Goal: Information Seeking & Learning: Learn about a topic

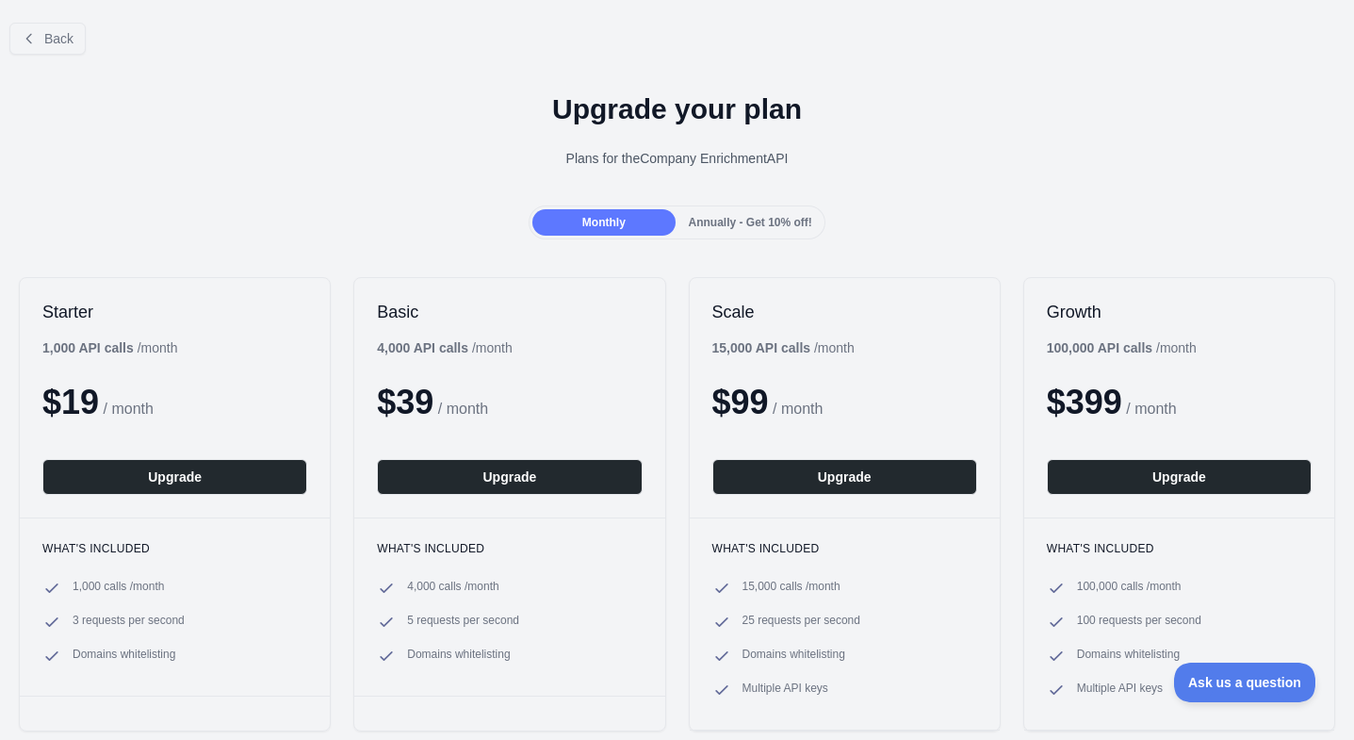
drag, startPoint x: 41, startPoint y: 344, endPoint x: 95, endPoint y: 346, distance: 54.7
click at [97, 346] on div at bounding box center [677, 370] width 1354 height 740
drag, startPoint x: 379, startPoint y: 346, endPoint x: 419, endPoint y: 346, distance: 40.5
click at [419, 346] on b "4,000 API calls" at bounding box center [422, 347] width 91 height 15
click at [407, 355] on div "4,000 API calls / month" at bounding box center [444, 347] width 135 height 19
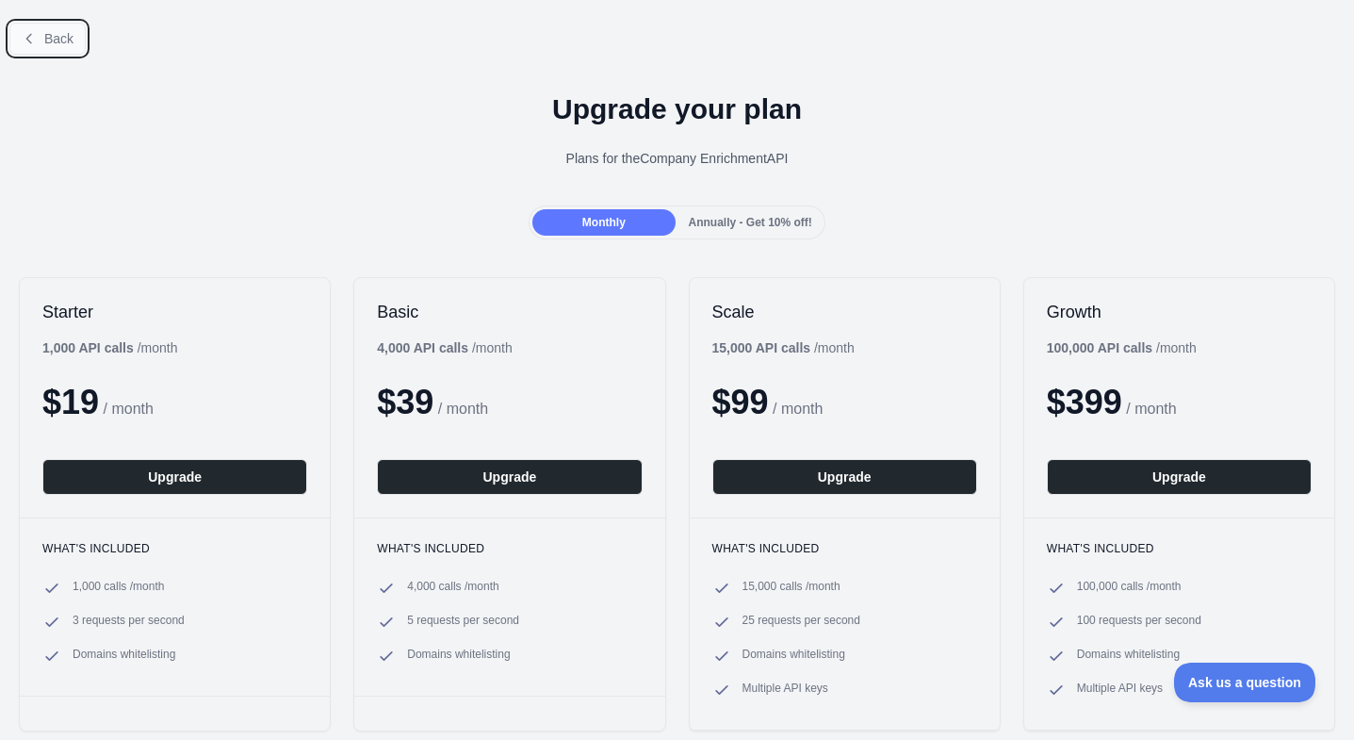
click at [42, 41] on button "Back" at bounding box center [47, 39] width 76 height 32
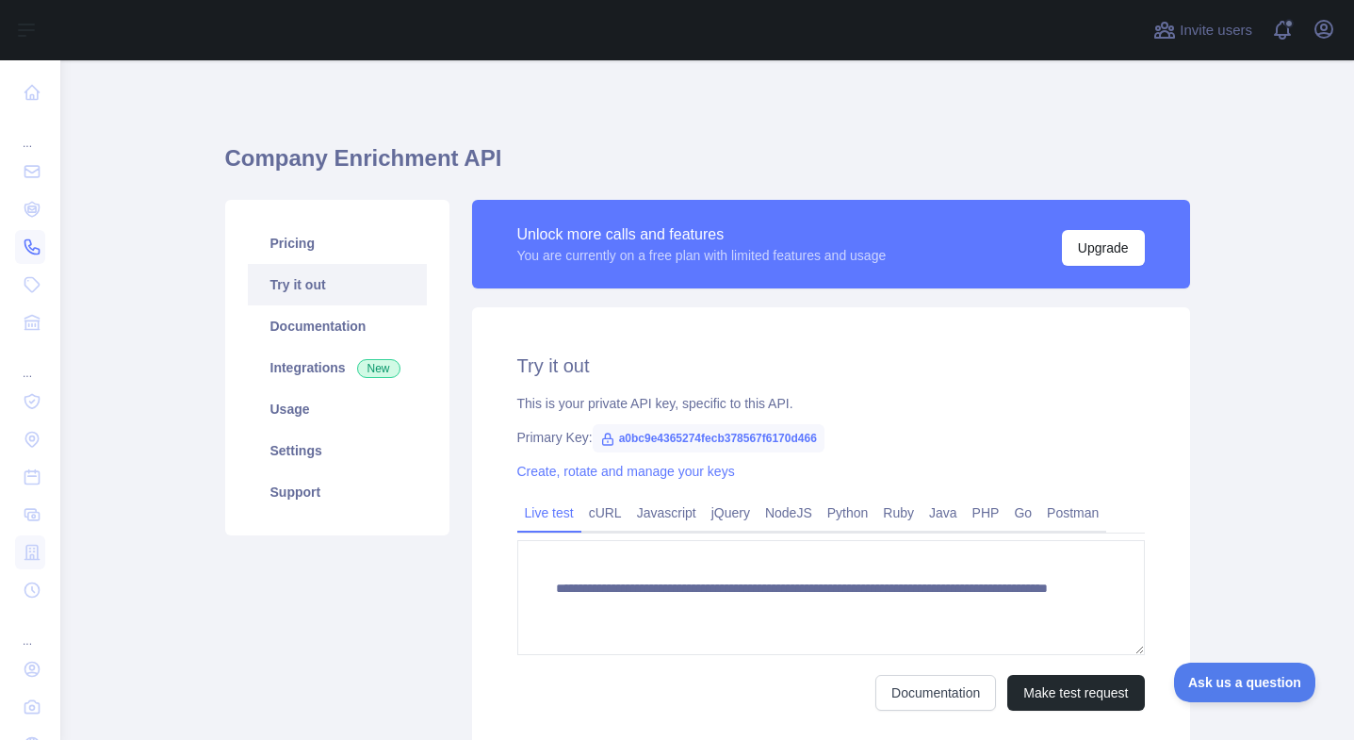
click at [29, 247] on icon at bounding box center [32, 247] width 14 height 14
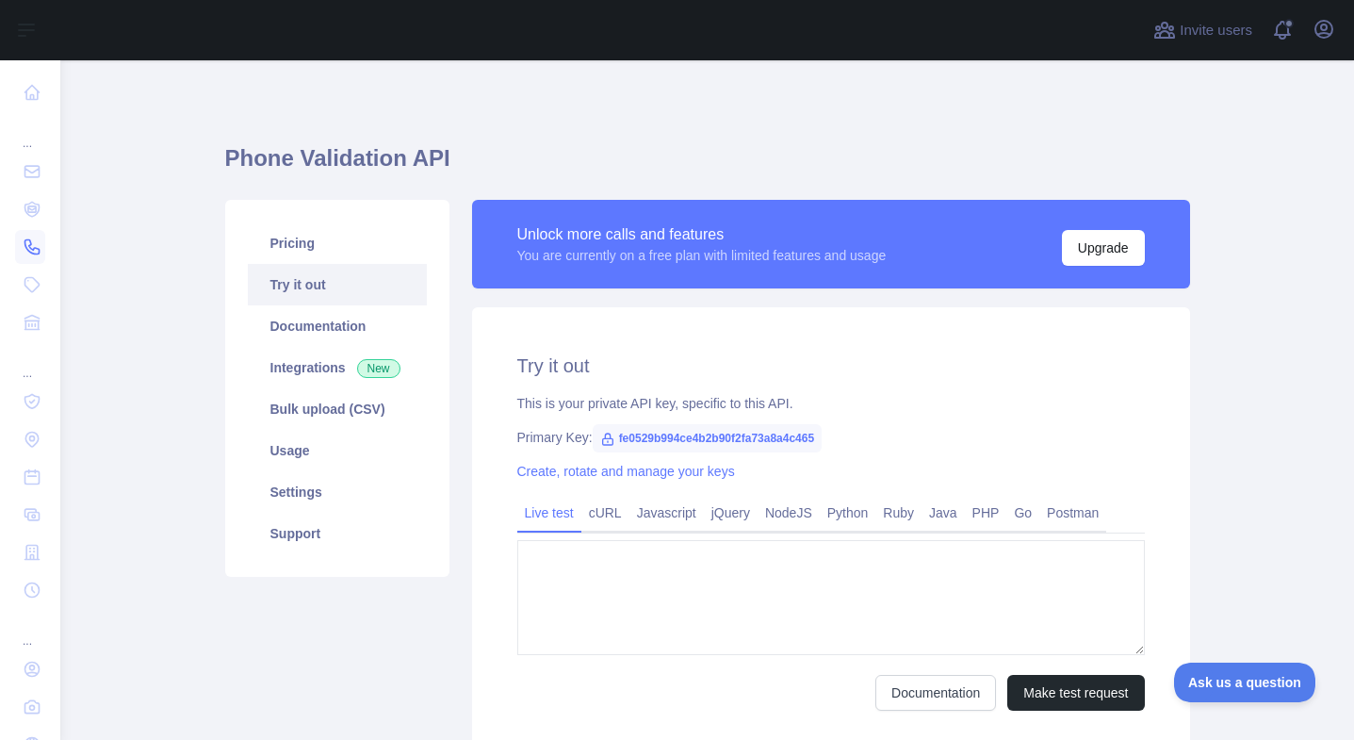
type textarea "**********"
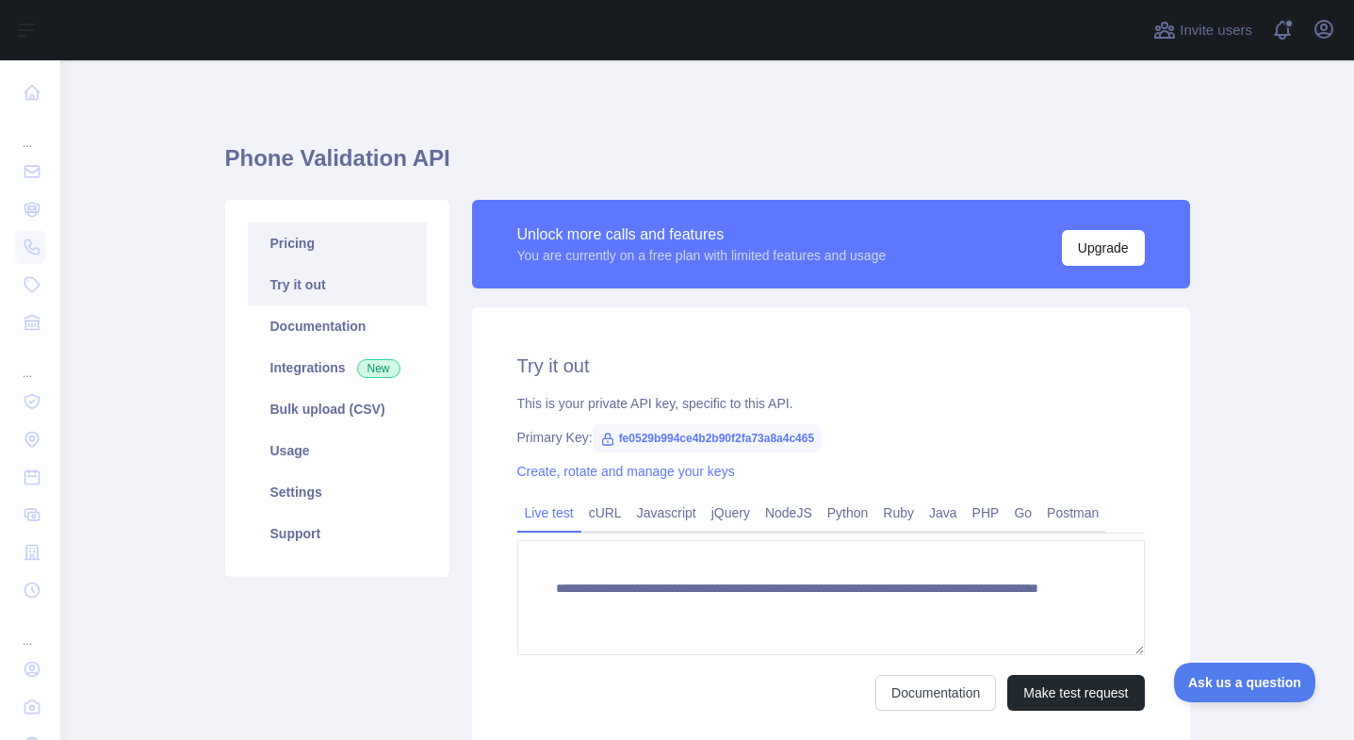
click at [294, 244] on link "Pricing" at bounding box center [337, 242] width 179 height 41
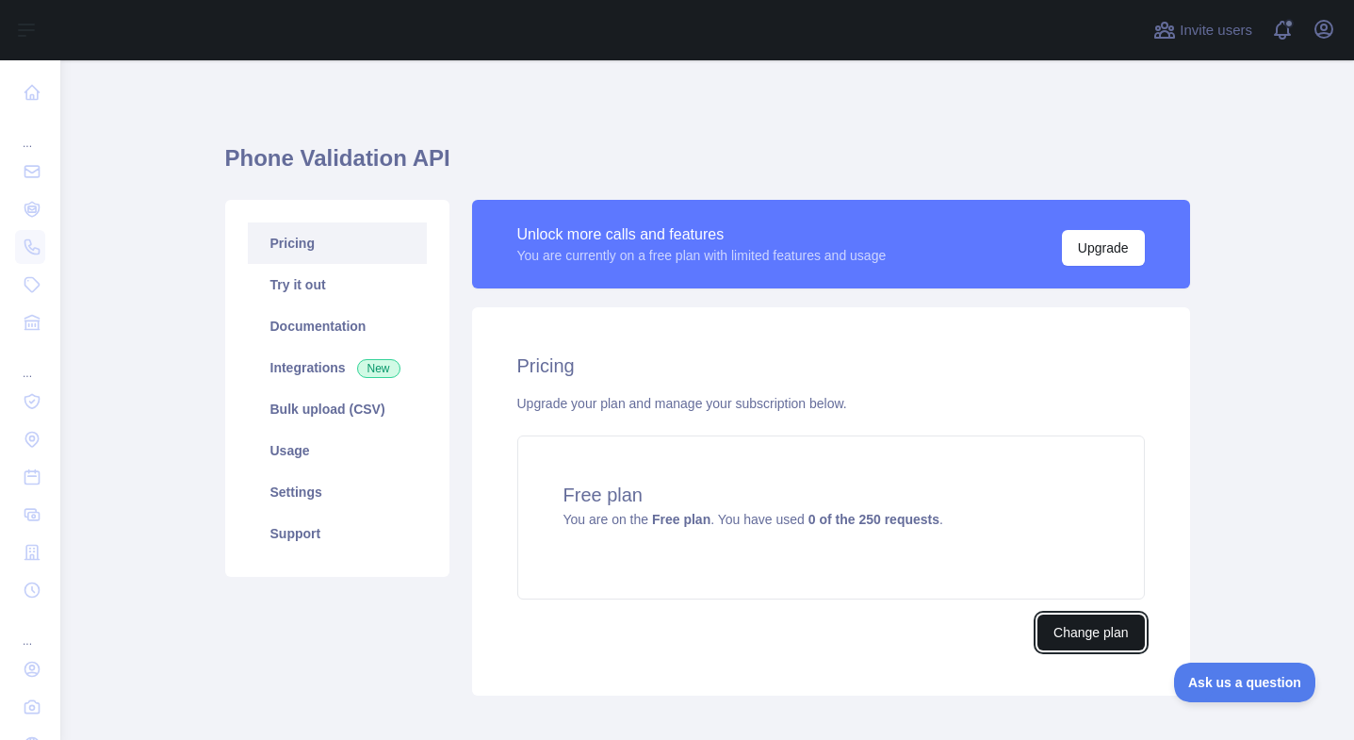
click at [1072, 626] on button "Change plan" at bounding box center [1090, 632] width 106 height 36
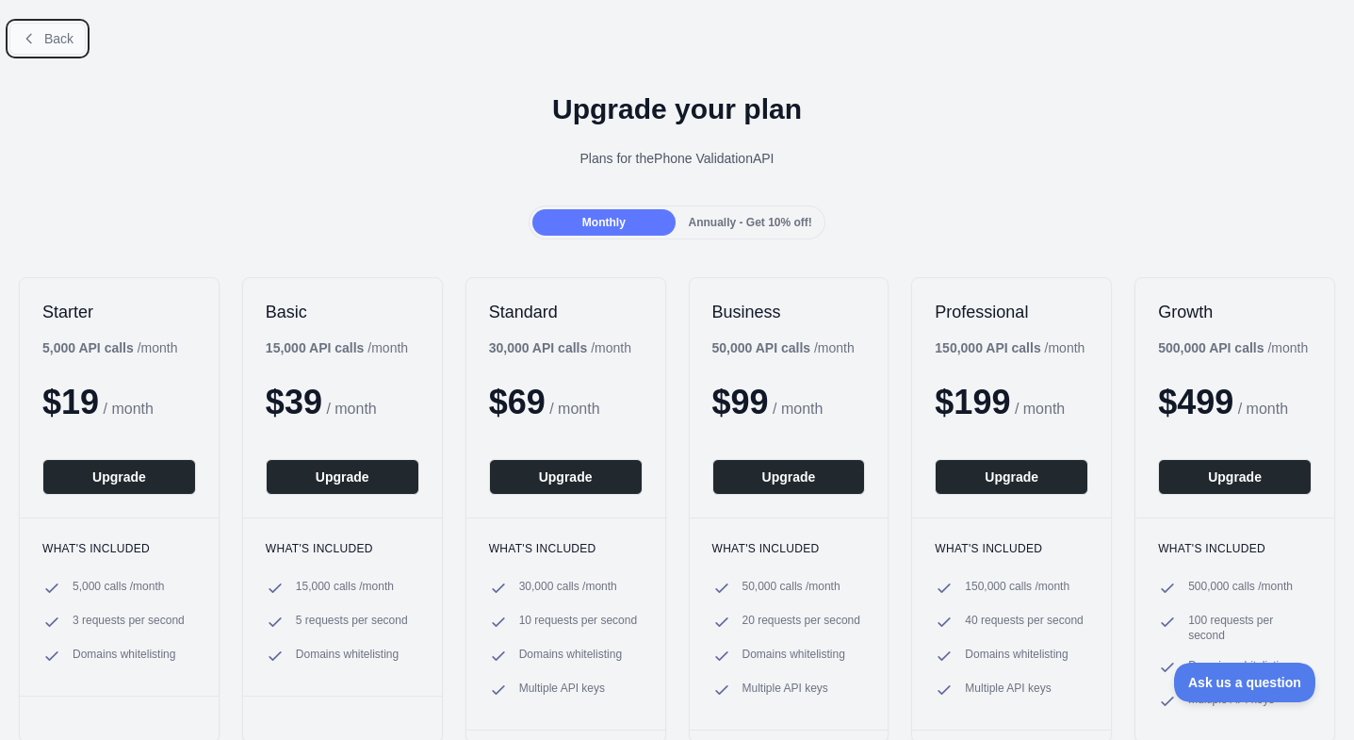
click at [27, 42] on icon at bounding box center [29, 38] width 15 height 15
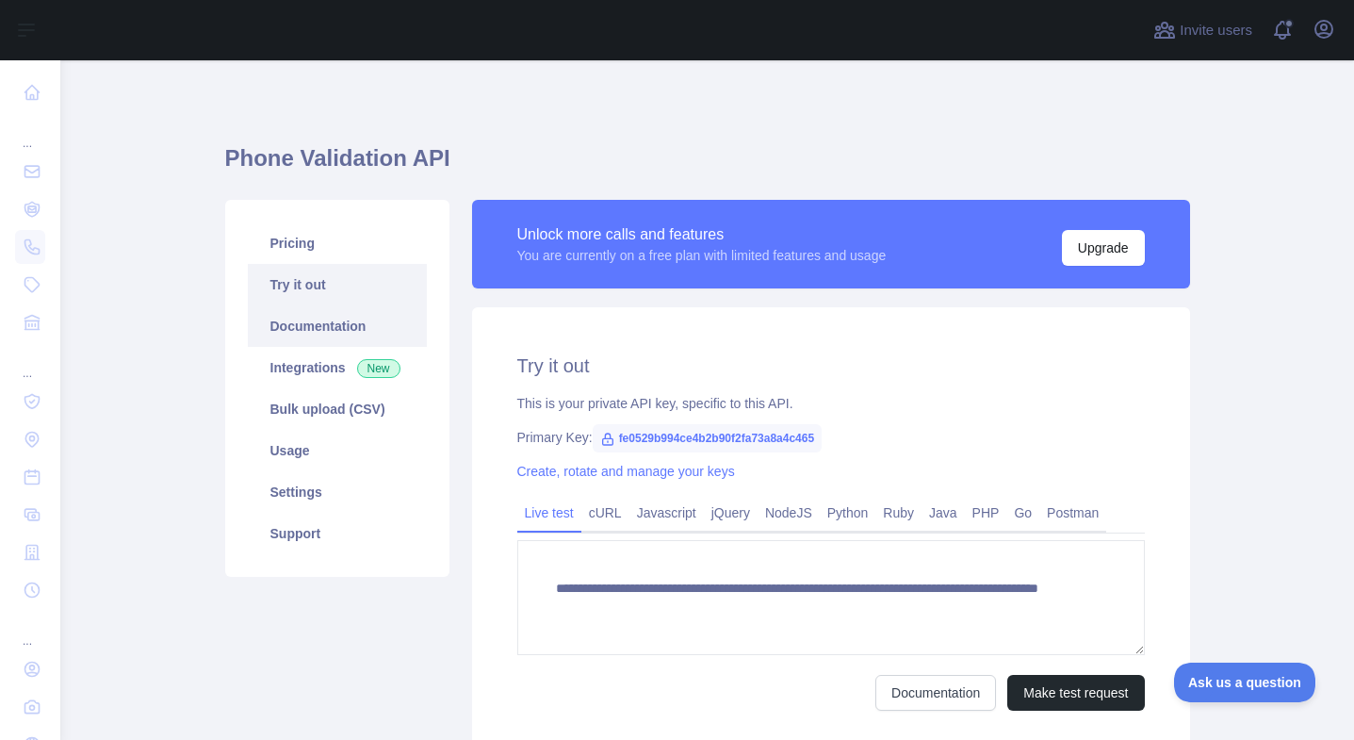
click at [291, 327] on link "Documentation" at bounding box center [337, 325] width 179 height 41
click at [280, 357] on link "Integrations New" at bounding box center [337, 367] width 179 height 41
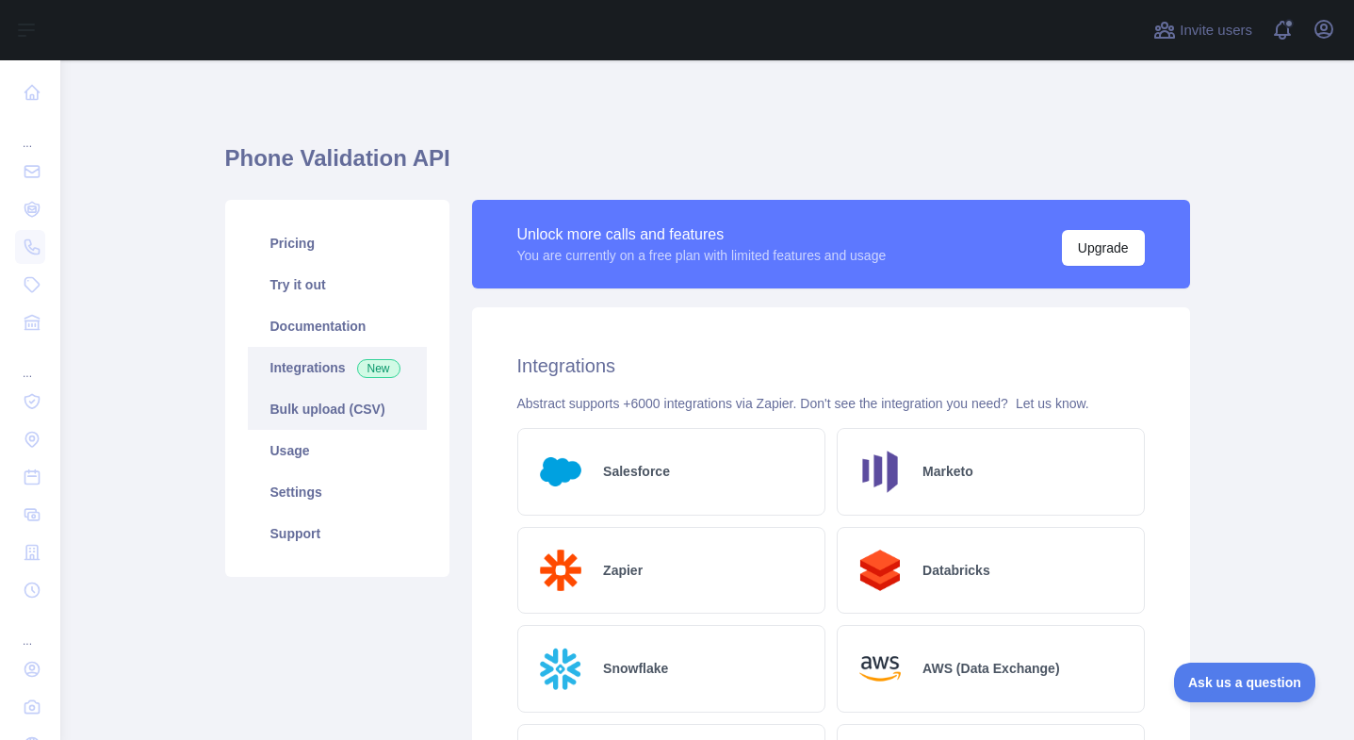
click at [304, 416] on link "Bulk upload (CSV)" at bounding box center [337, 408] width 179 height 41
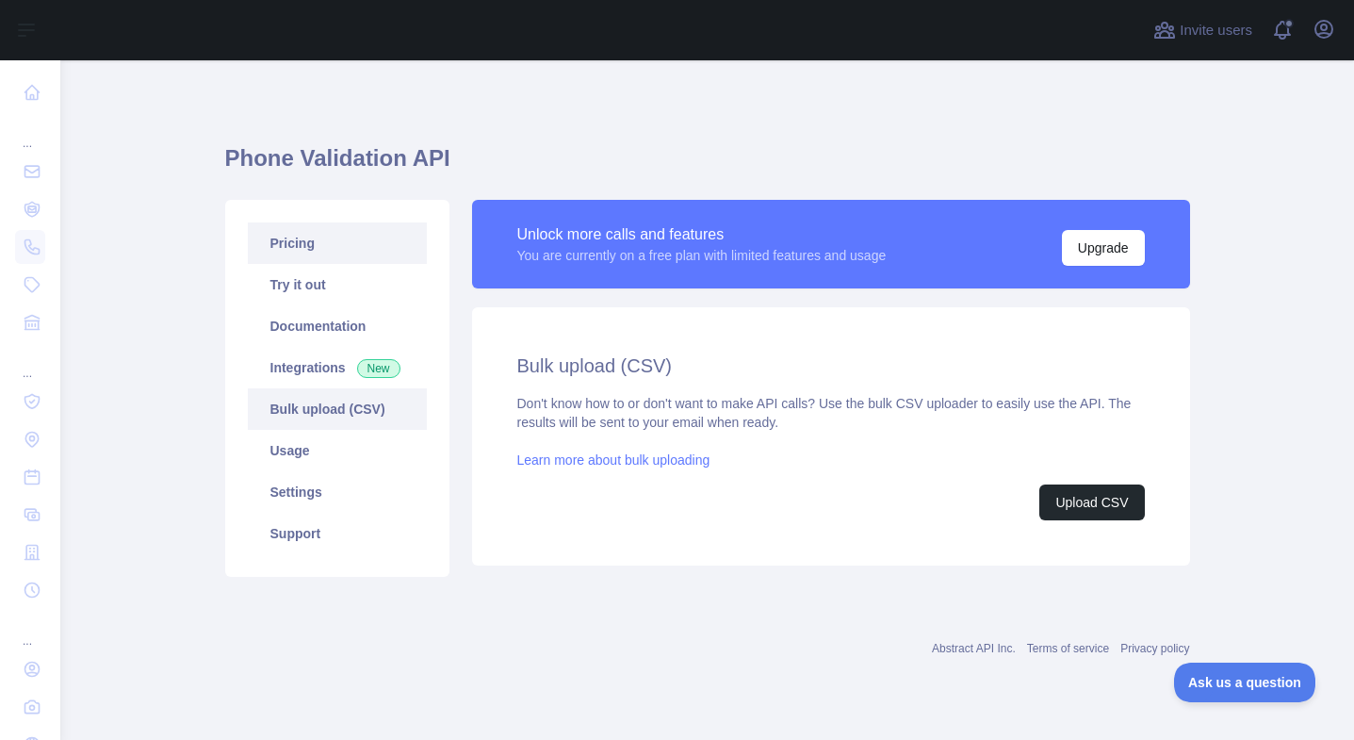
click at [293, 244] on link "Pricing" at bounding box center [337, 242] width 179 height 41
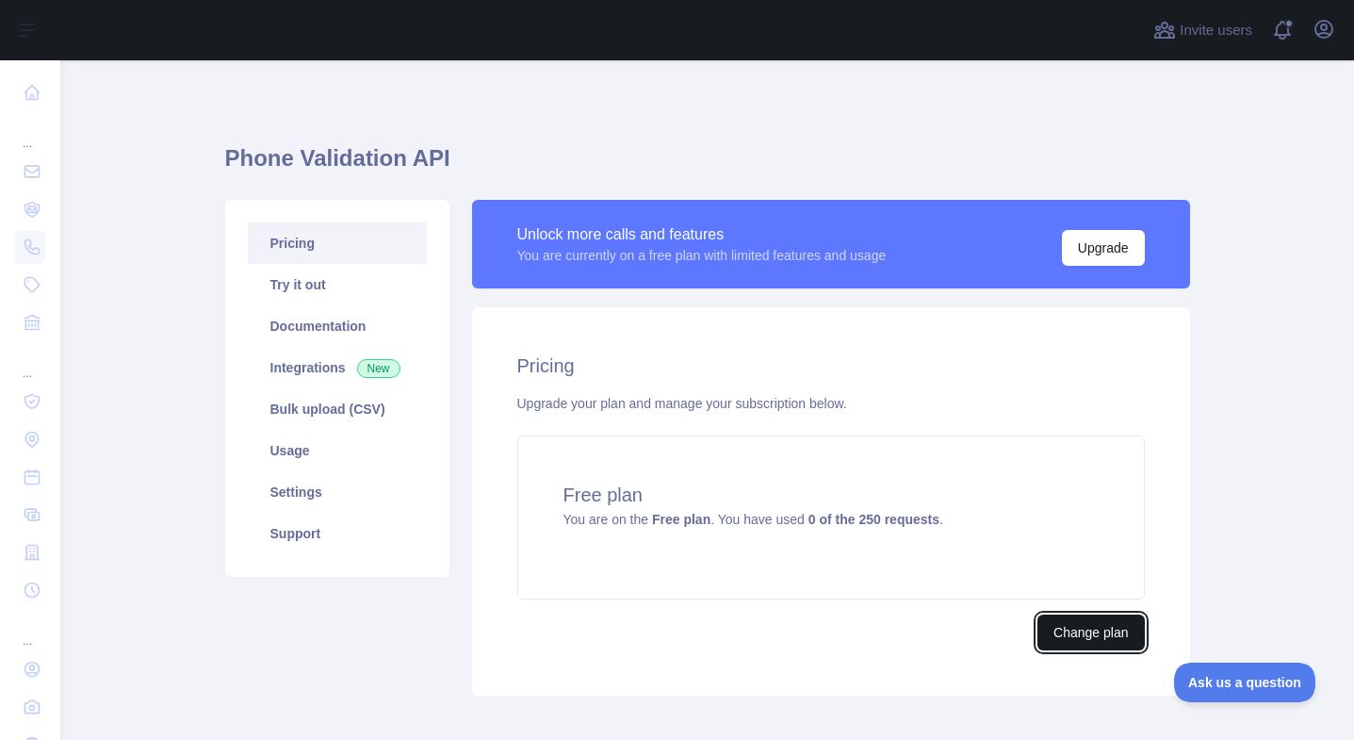
click at [1088, 646] on button "Change plan" at bounding box center [1090, 632] width 106 height 36
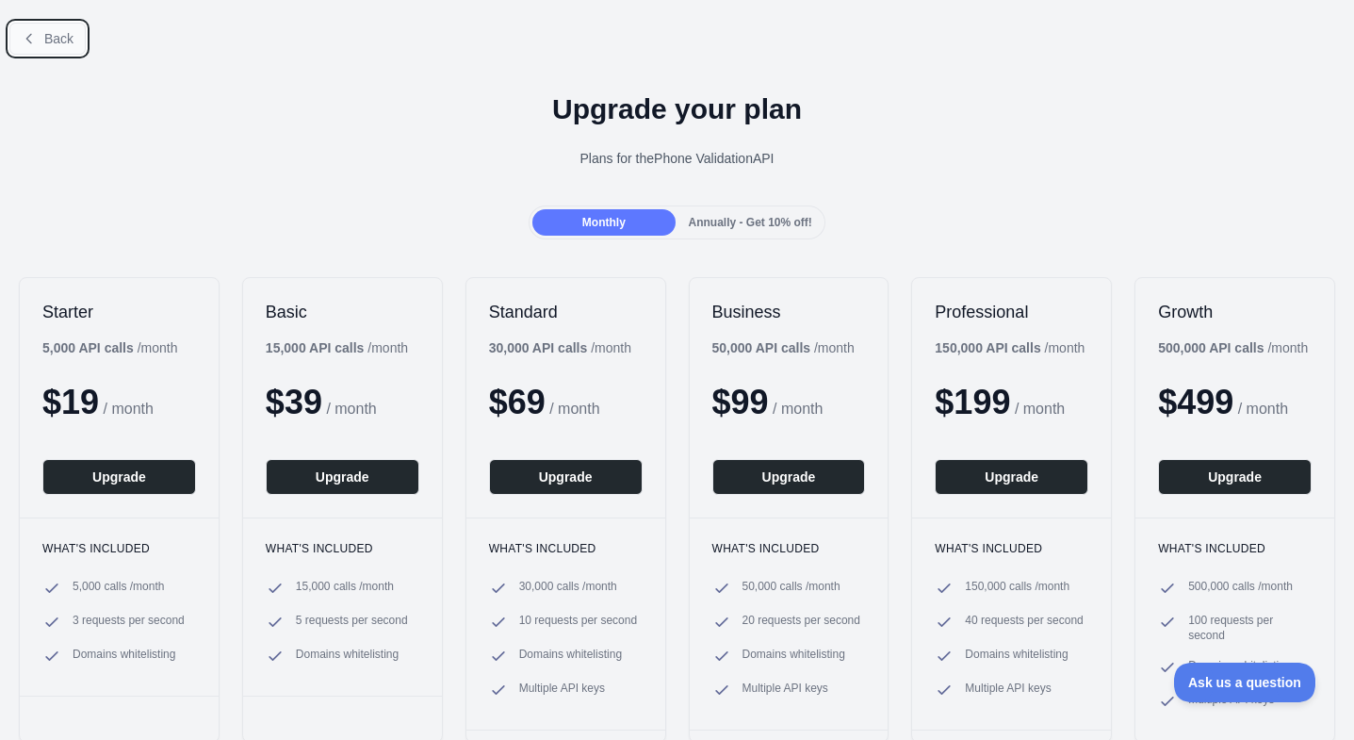
click at [31, 34] on icon at bounding box center [28, 38] width 5 height 8
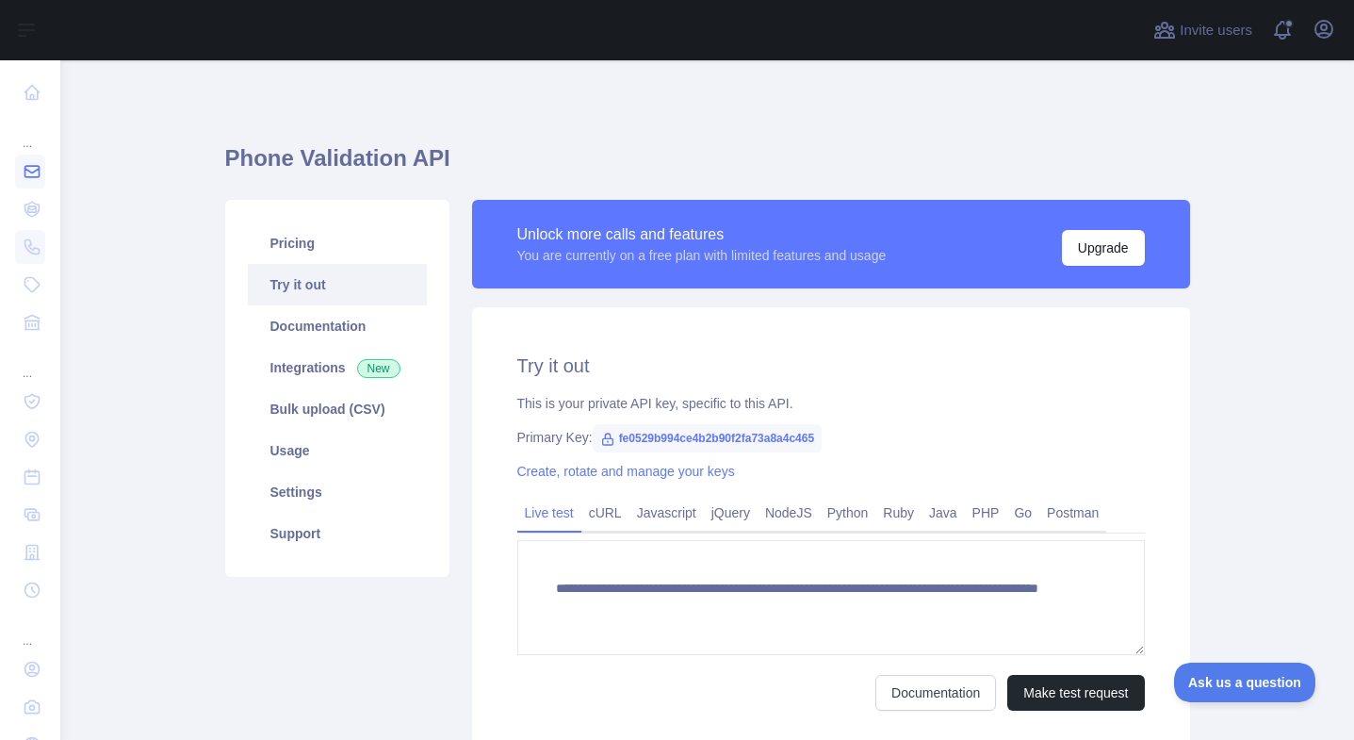
click at [30, 178] on icon at bounding box center [32, 171] width 19 height 19
click at [34, 206] on icon at bounding box center [32, 209] width 8 height 6
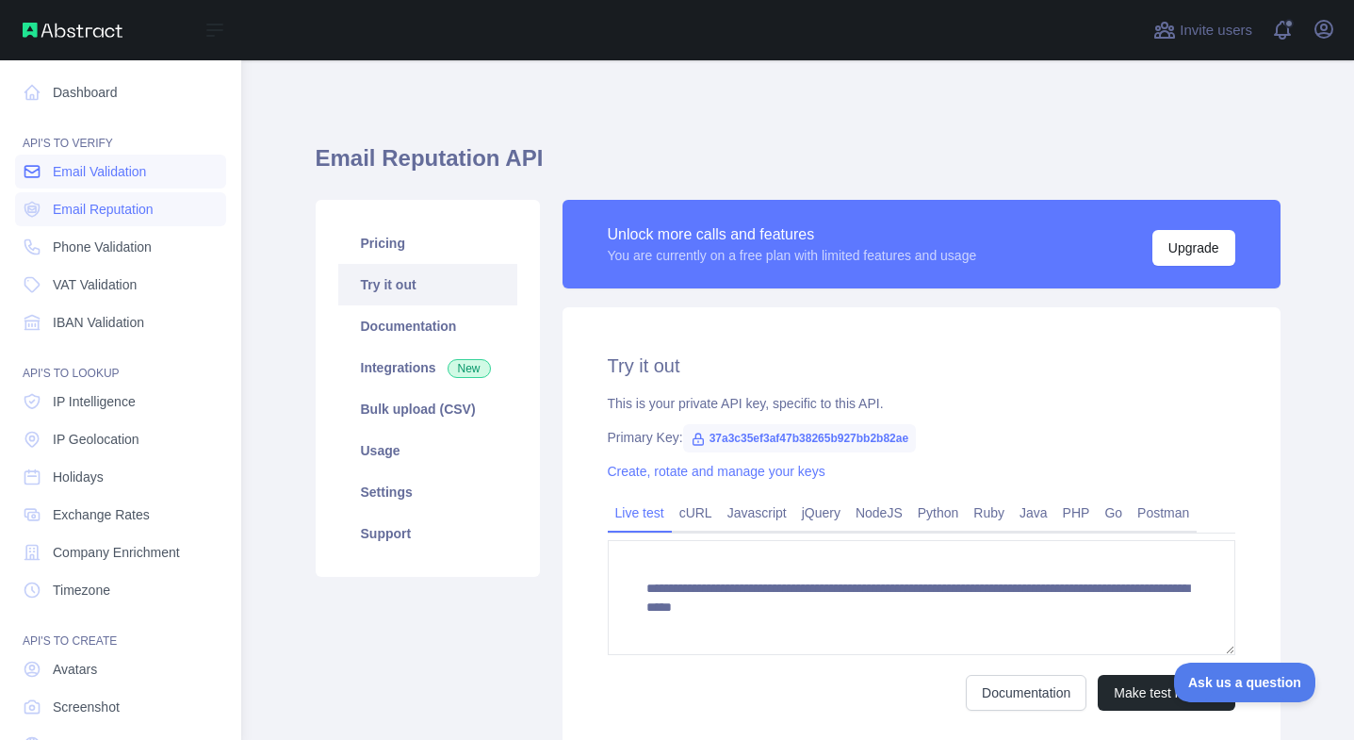
click at [36, 174] on icon at bounding box center [32, 171] width 19 height 19
click at [130, 289] on span "VAT Validation" at bounding box center [95, 284] width 84 height 19
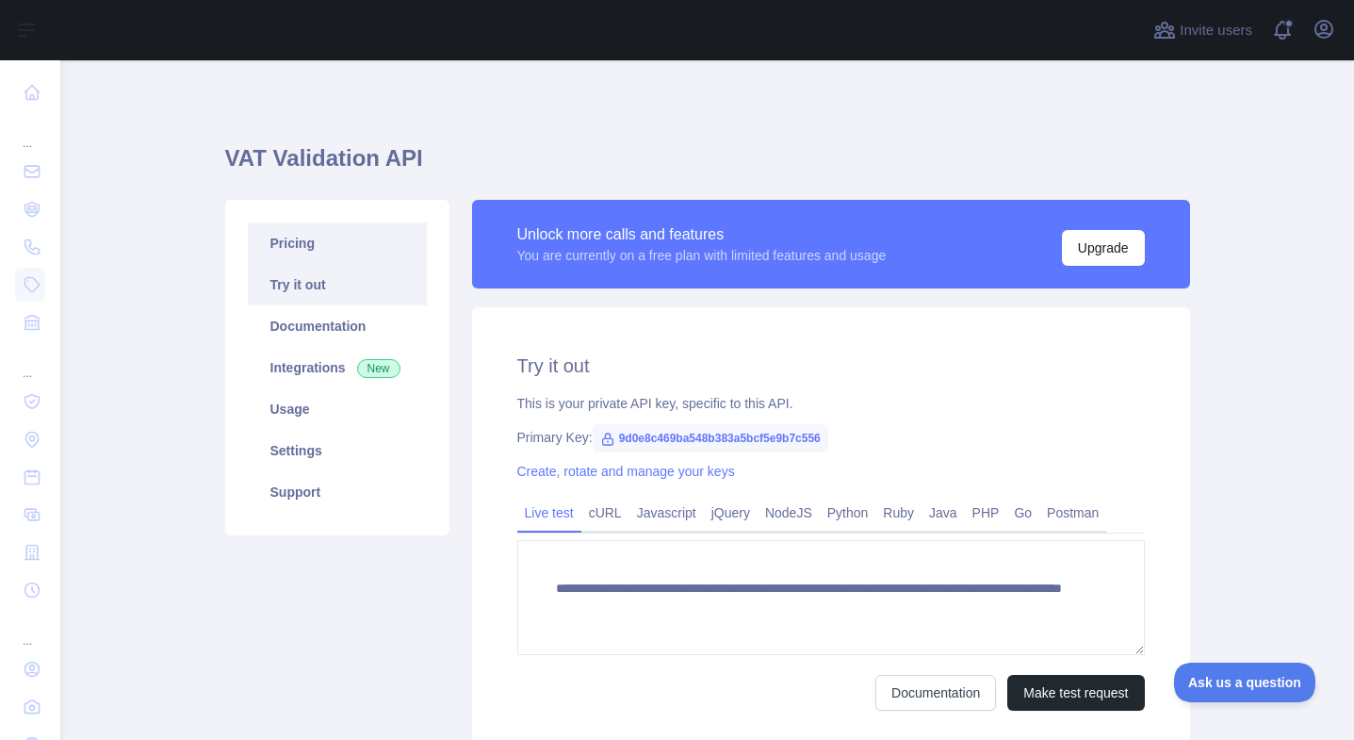
click at [301, 237] on link "Pricing" at bounding box center [337, 242] width 179 height 41
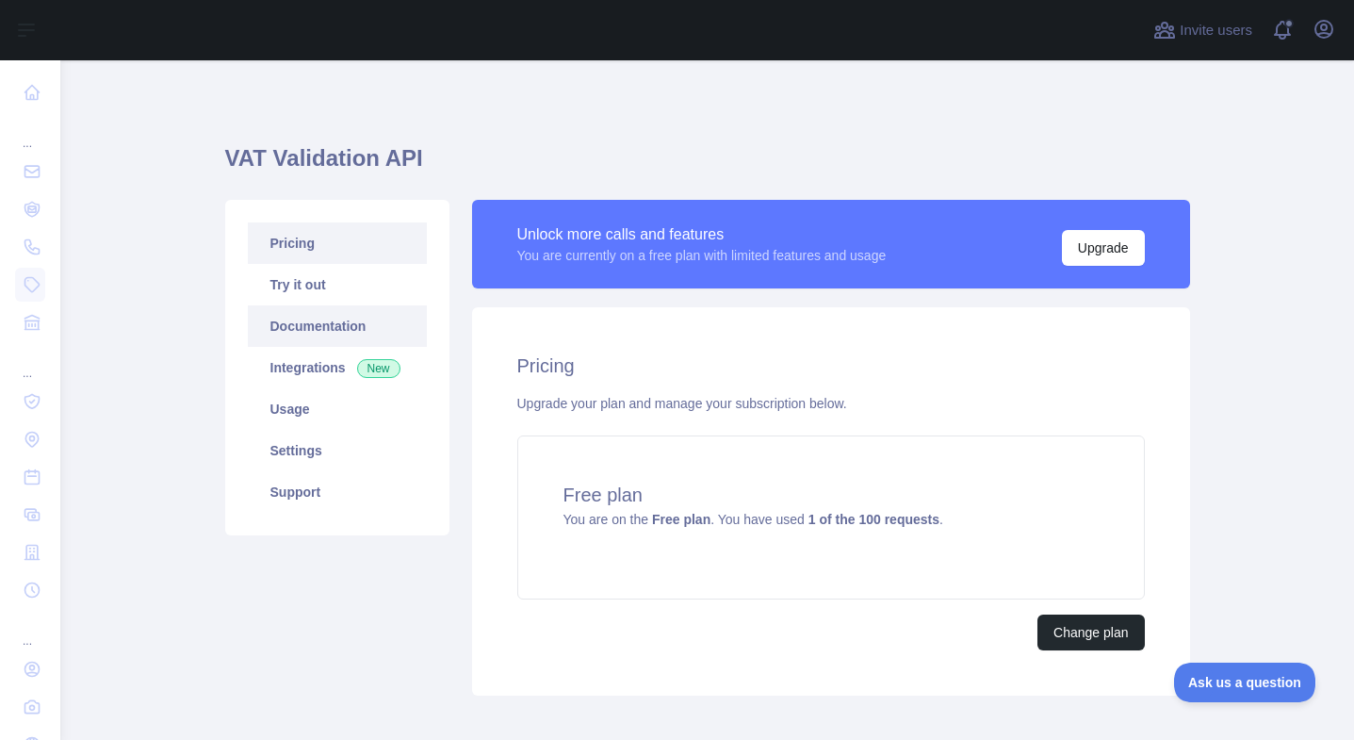
click at [341, 329] on link "Documentation" at bounding box center [337, 325] width 179 height 41
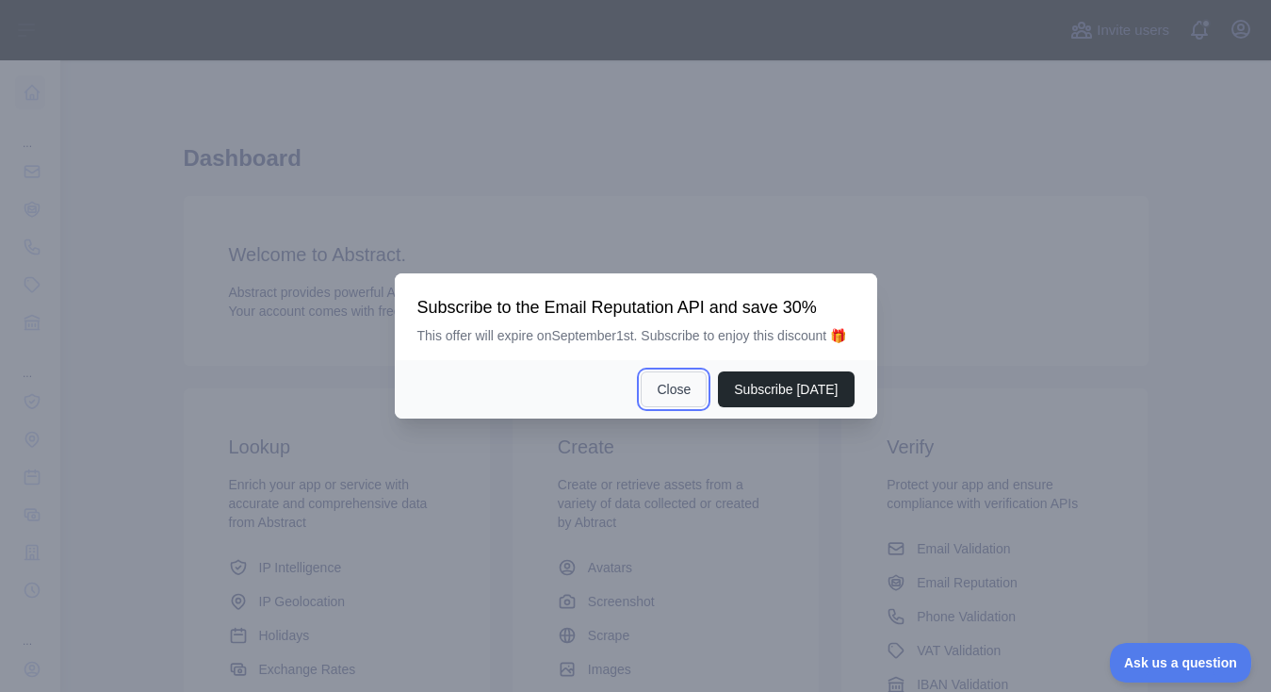
click at [661, 400] on button "Close" at bounding box center [674, 389] width 66 height 36
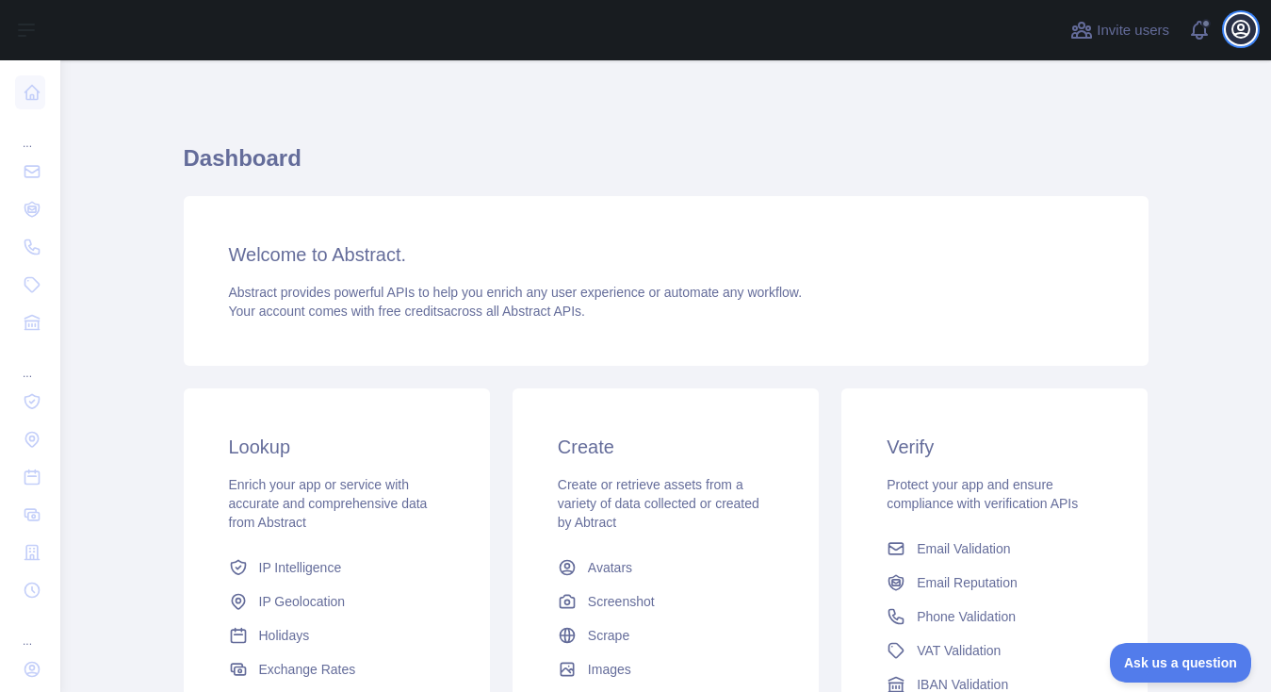
click at [1235, 23] on icon "button" at bounding box center [1240, 29] width 17 height 17
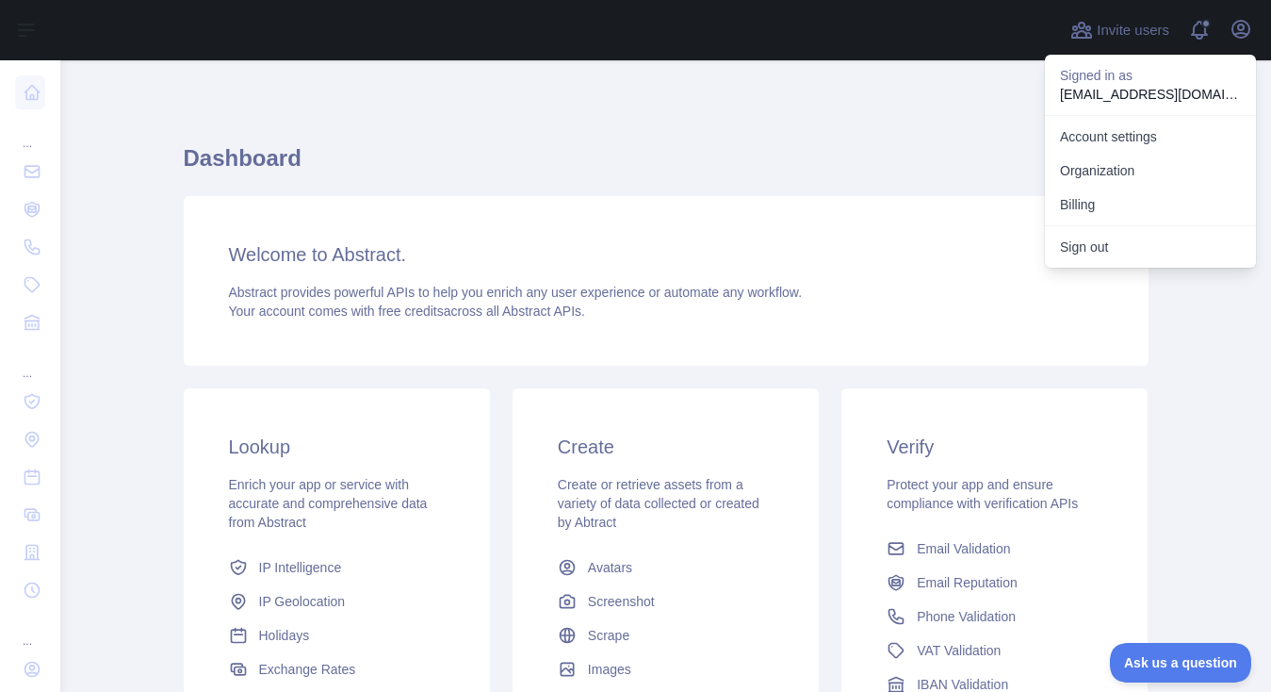
click at [890, 173] on h1 "Dashboard" at bounding box center [666, 165] width 965 height 45
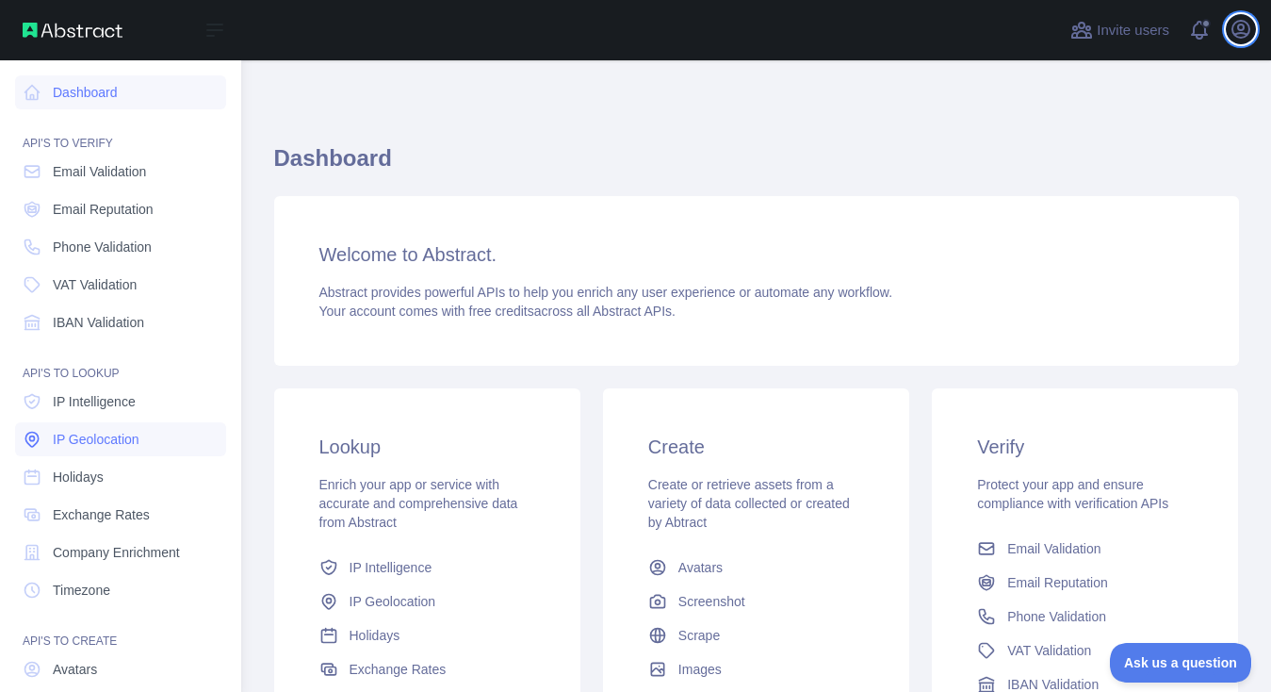
scroll to position [138, 0]
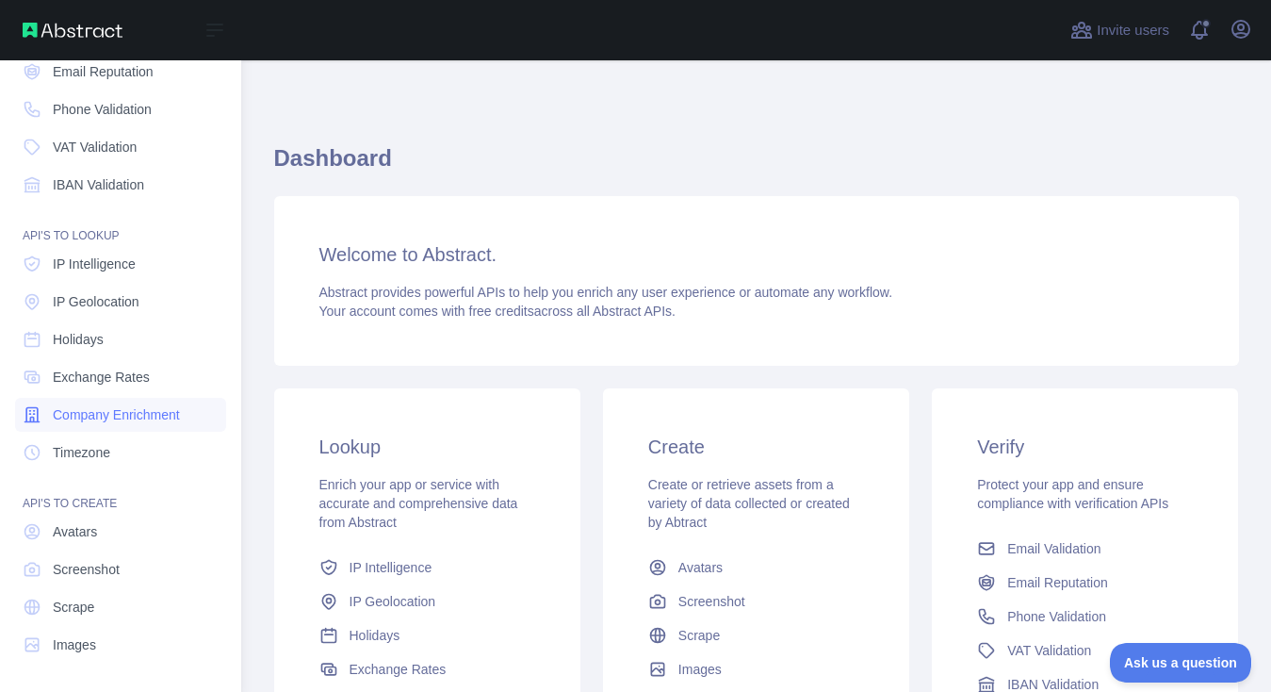
click at [98, 418] on span "Company Enrichment" at bounding box center [116, 414] width 127 height 19
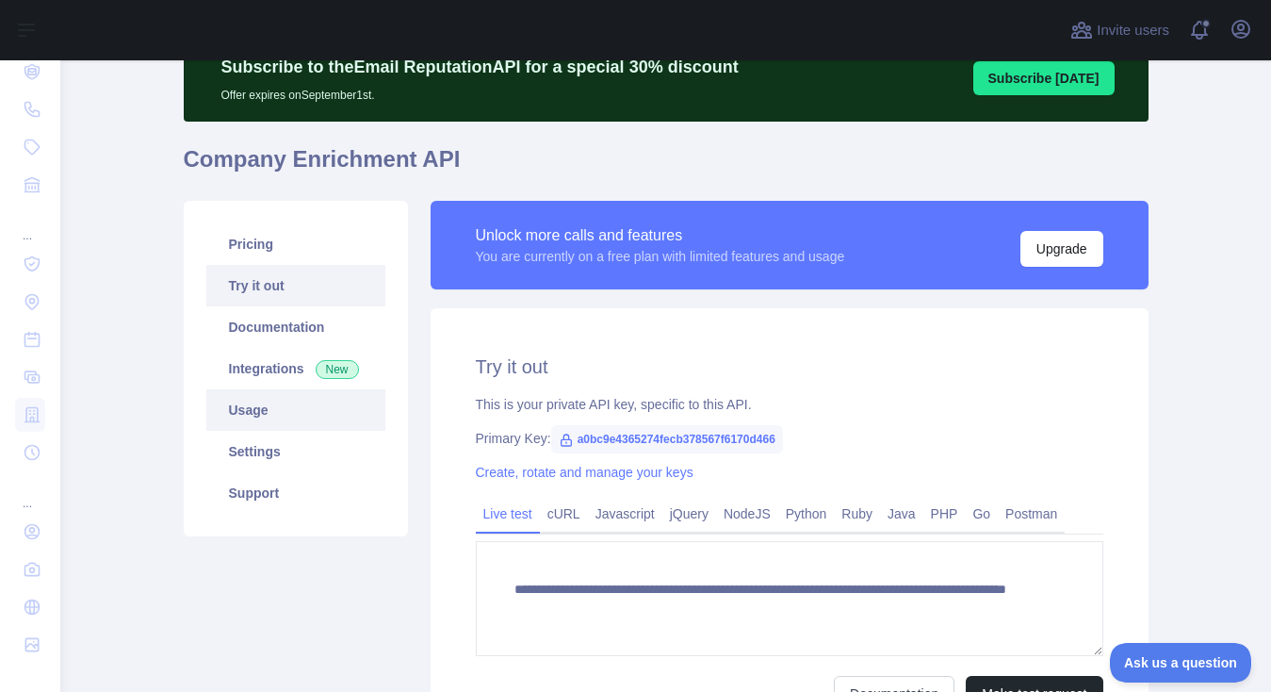
scroll to position [2, 0]
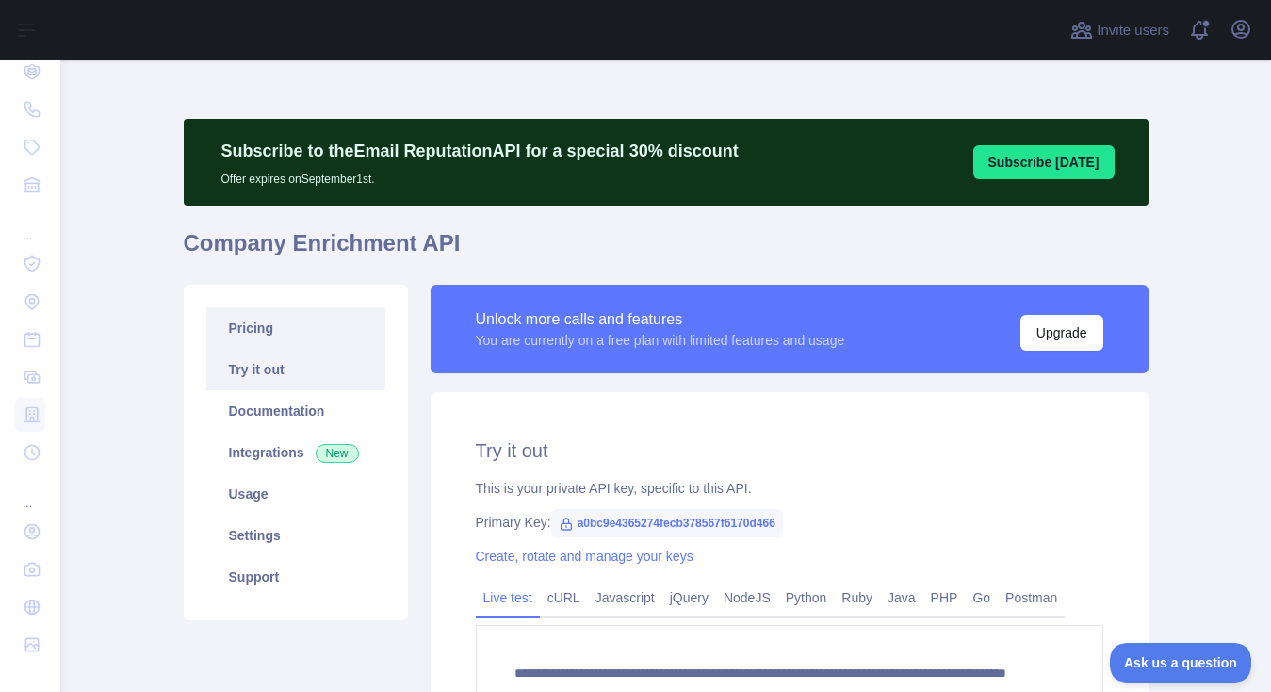
click at [242, 325] on link "Pricing" at bounding box center [295, 327] width 179 height 41
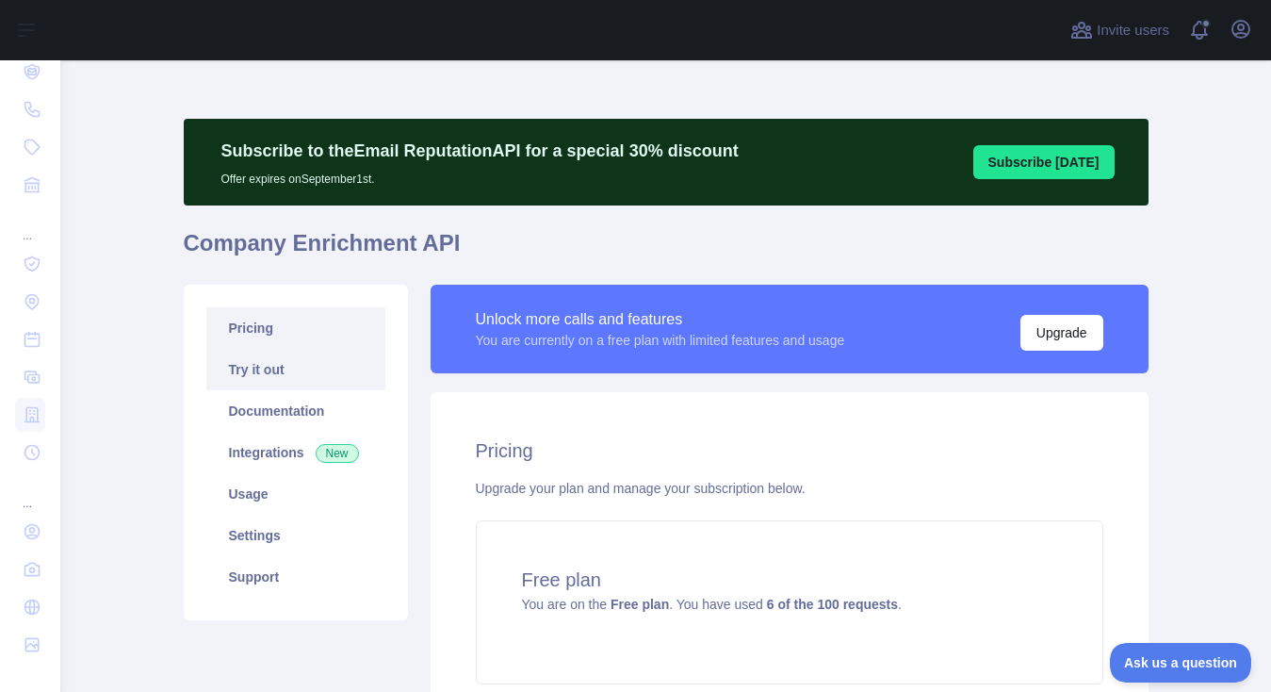
click at [253, 365] on link "Try it out" at bounding box center [295, 369] width 179 height 41
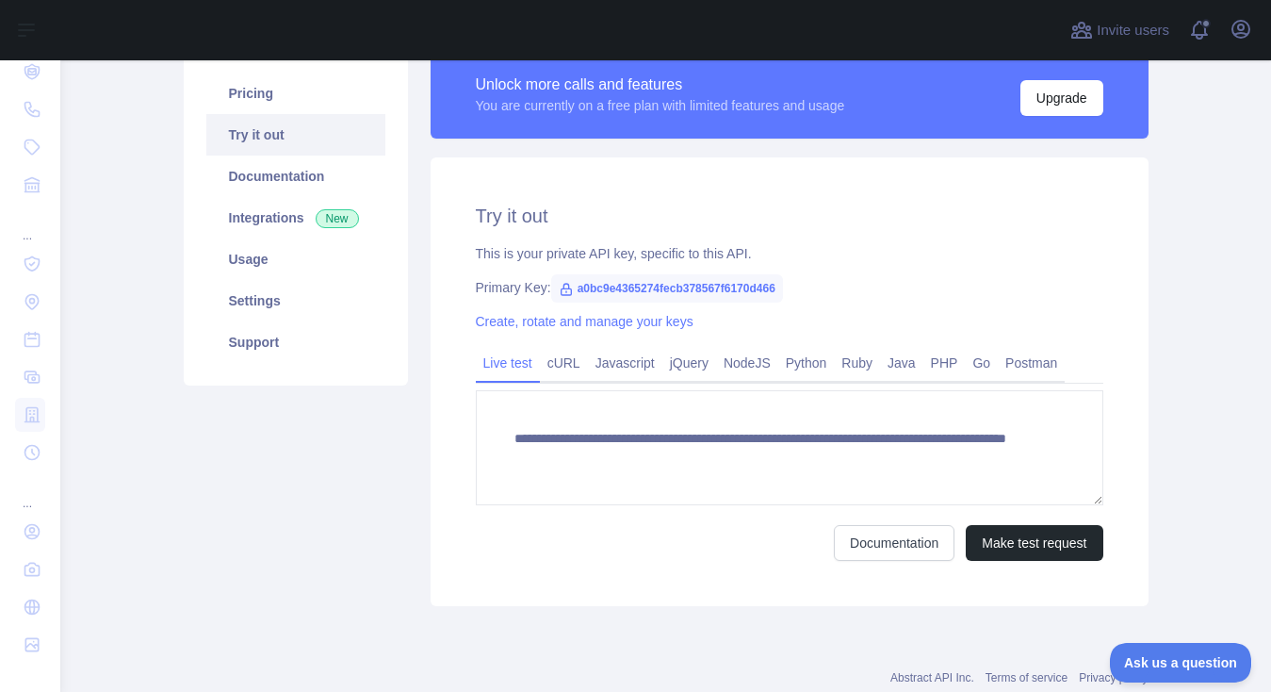
scroll to position [244, 0]
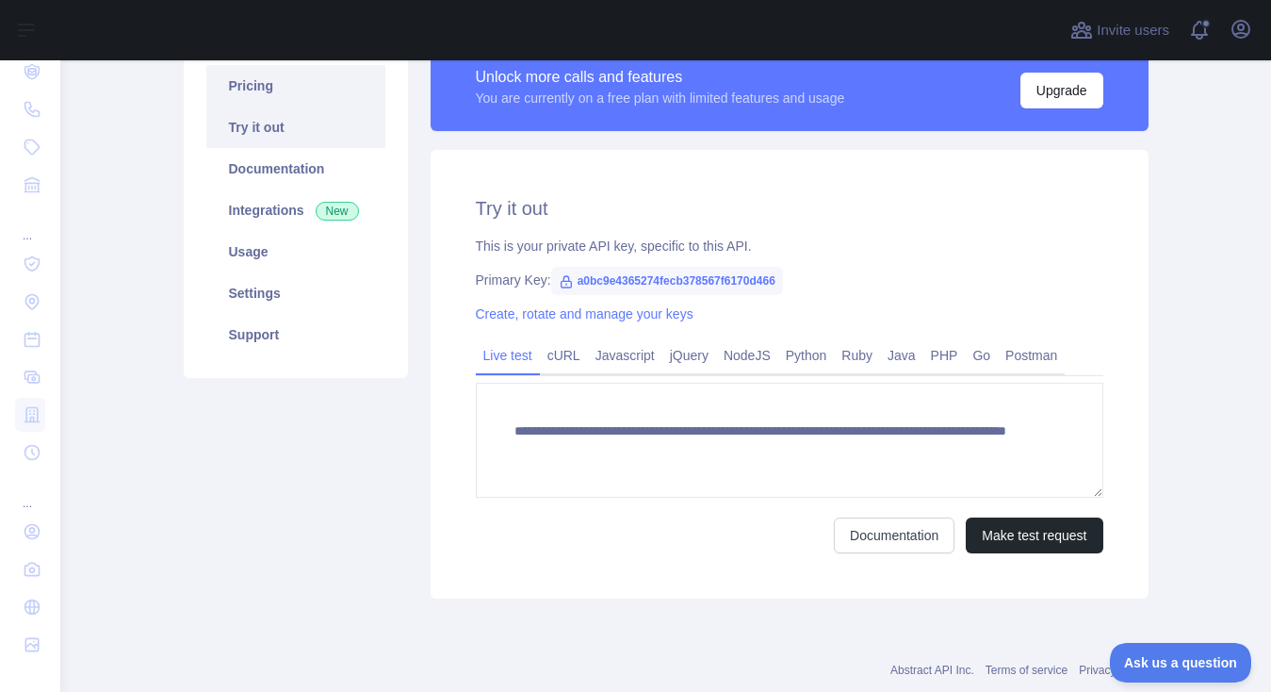
click at [259, 80] on link "Pricing" at bounding box center [295, 85] width 179 height 41
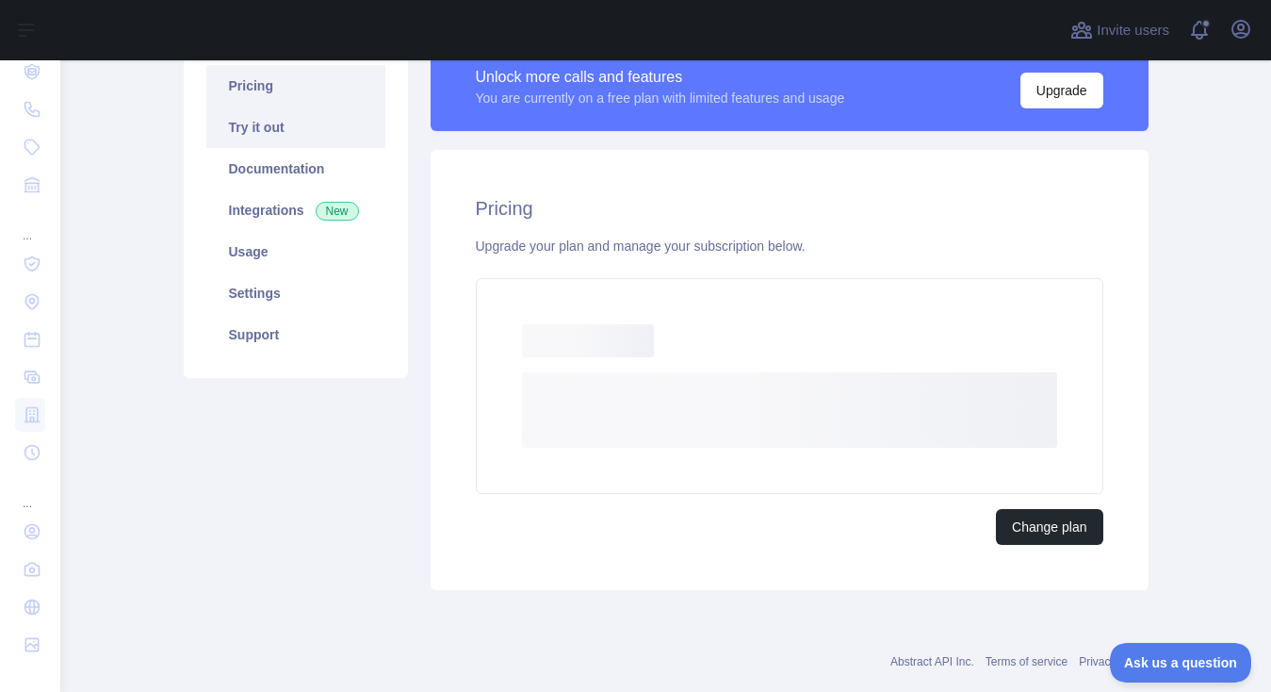
scroll to position [230, 0]
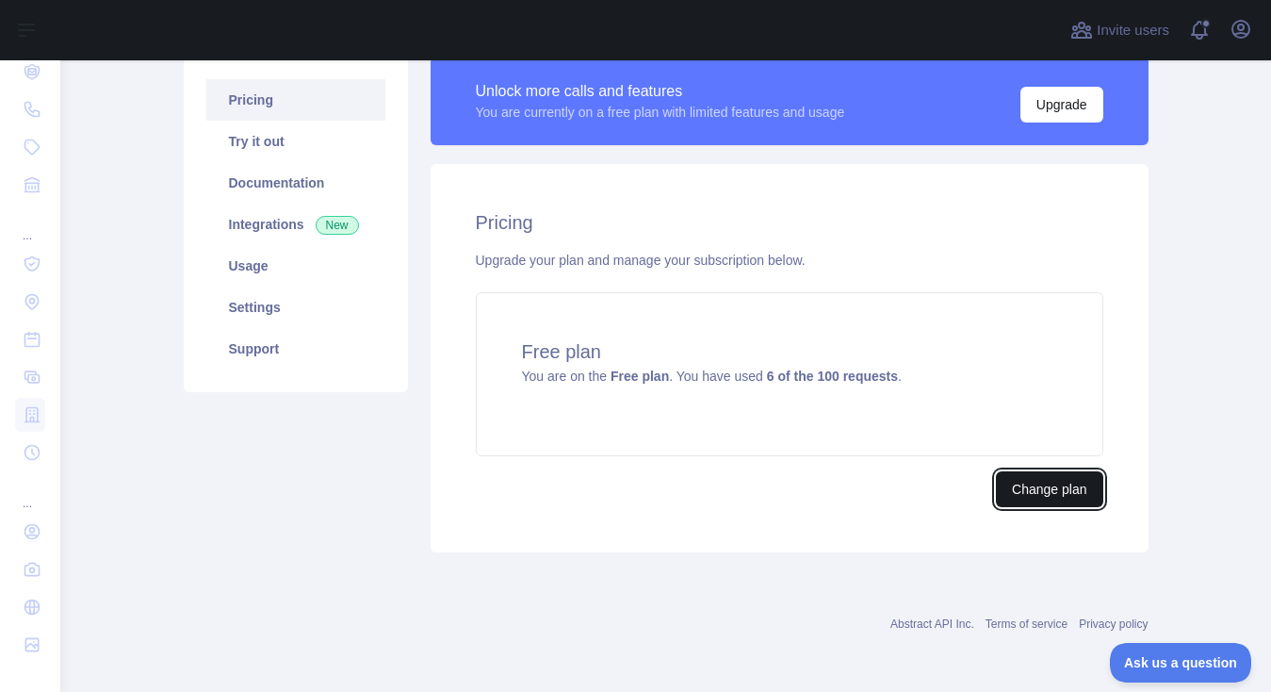
click at [1019, 489] on button "Change plan" at bounding box center [1049, 489] width 106 height 36
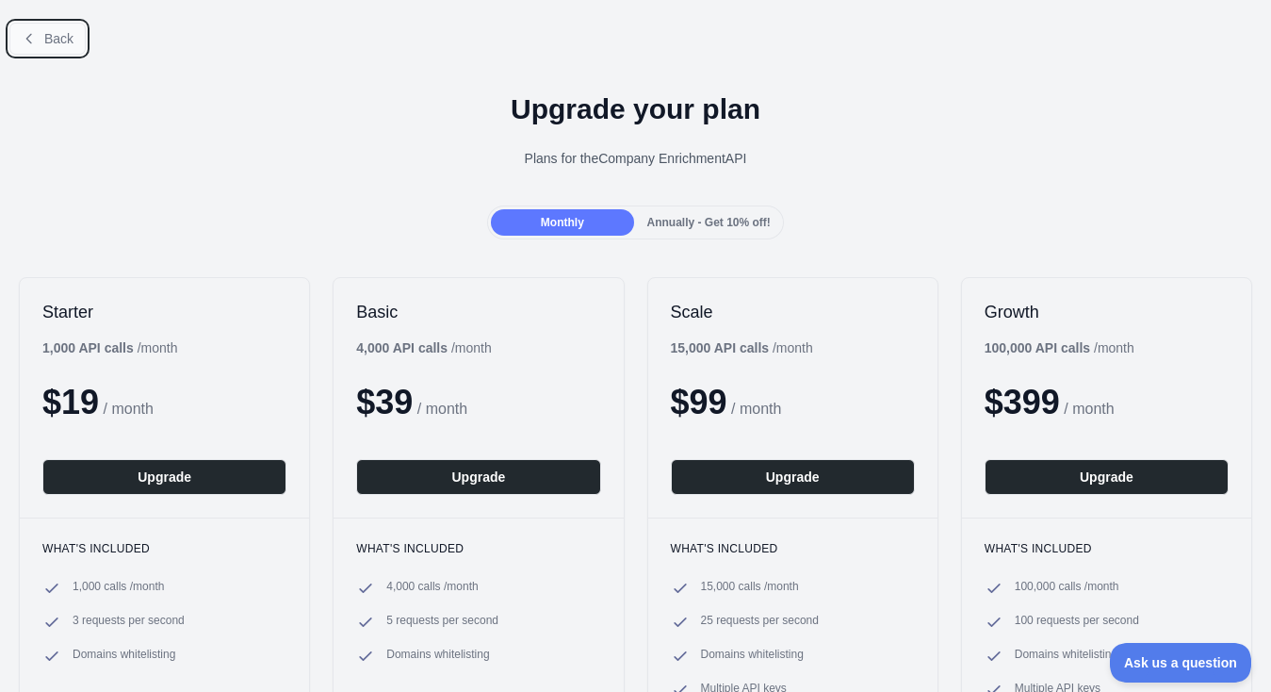
click at [37, 36] on button "Back" at bounding box center [47, 39] width 76 height 32
